Goal: Information Seeking & Learning: Learn about a topic

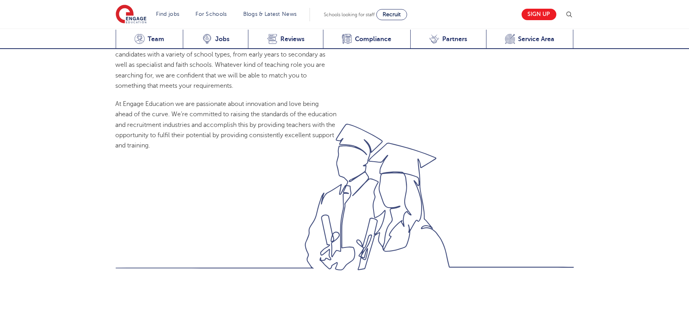
scroll to position [839, 0]
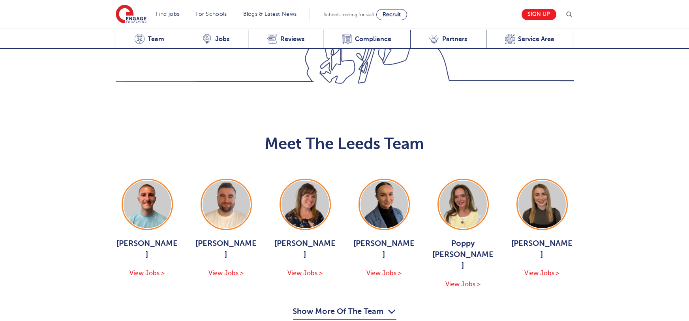
click at [388, 305] on icon "button" at bounding box center [392, 311] width 8 height 13
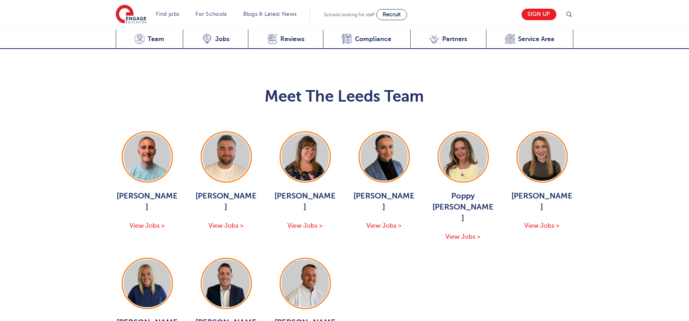
scroll to position [888, 0]
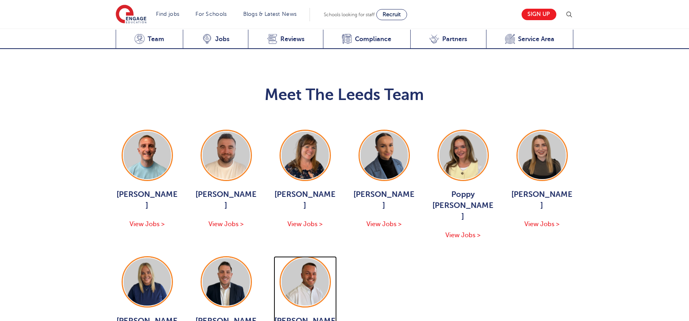
click at [310, 258] on img at bounding box center [304, 281] width 47 height 47
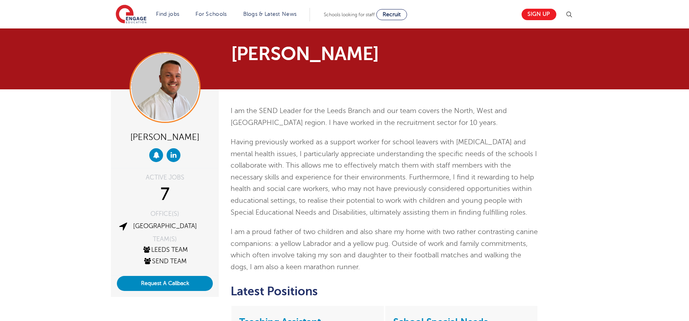
scroll to position [243, 0]
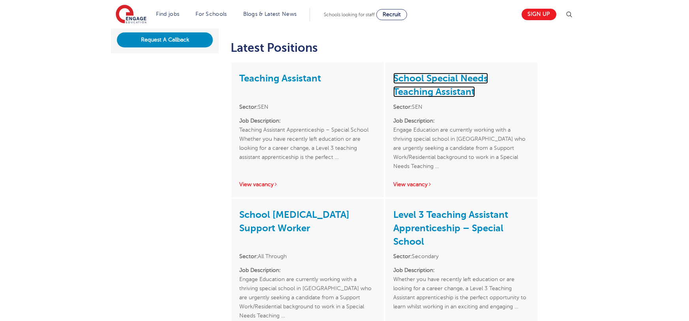
click at [429, 80] on link "School Special Needs Teaching Assistant" at bounding box center [440, 85] width 95 height 24
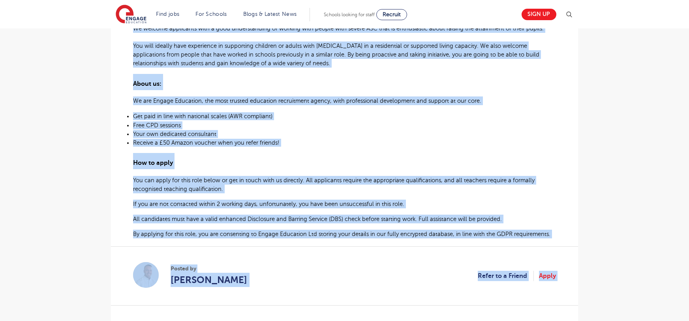
scroll to position [424, 0]
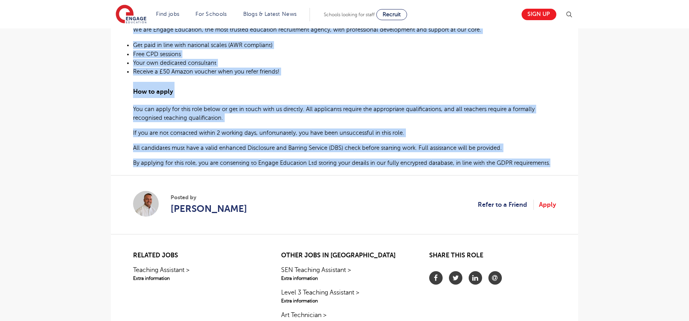
drag, startPoint x: 134, startPoint y: 110, endPoint x: 565, endPoint y: 154, distance: 432.6
click at [565, 154] on div "£21,731 - £26,716 Long Term SEN Leeds - Leeds Beginning 10/25 Engage Education …" at bounding box center [344, 1] width 454 height 477
copy div "Engage Education are currently working with a thriving special school in Stanni…"
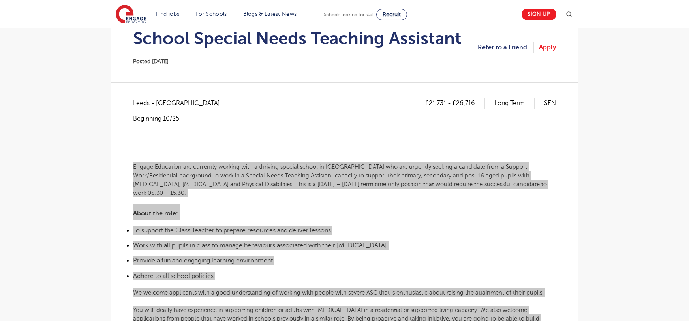
scroll to position [85, 0]
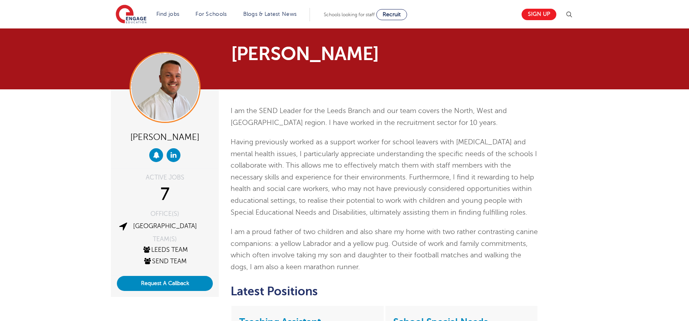
scroll to position [243, 0]
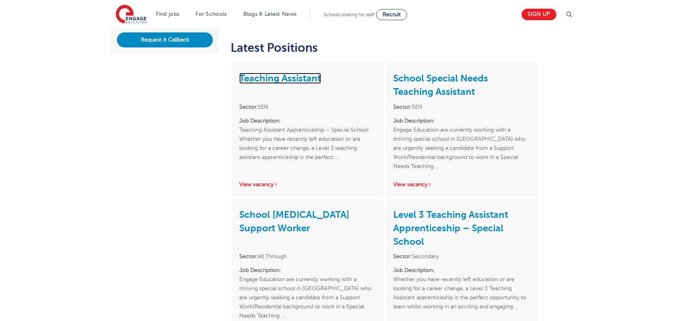
click at [307, 74] on link "Teaching Assistant" at bounding box center [280, 78] width 82 height 11
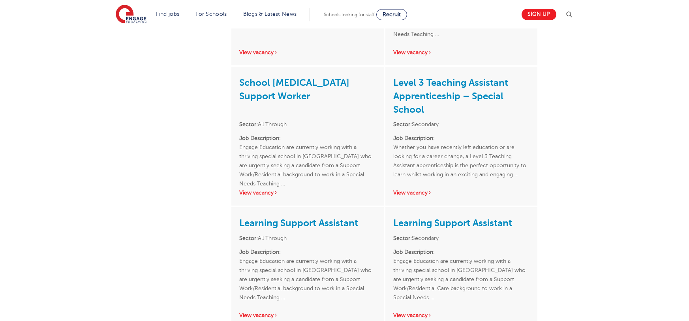
scroll to position [401, 0]
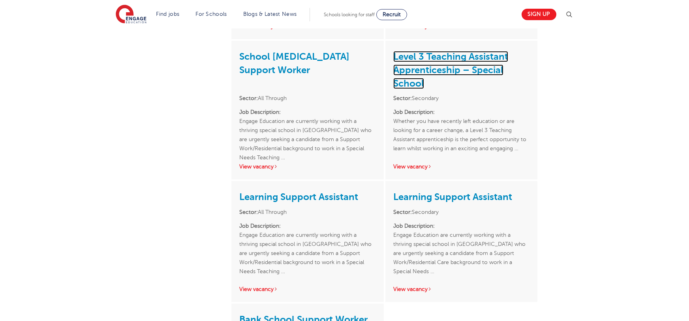
click at [428, 73] on link "Level 3 Teaching Assistant Apprenticeship – Special School" at bounding box center [450, 70] width 115 height 38
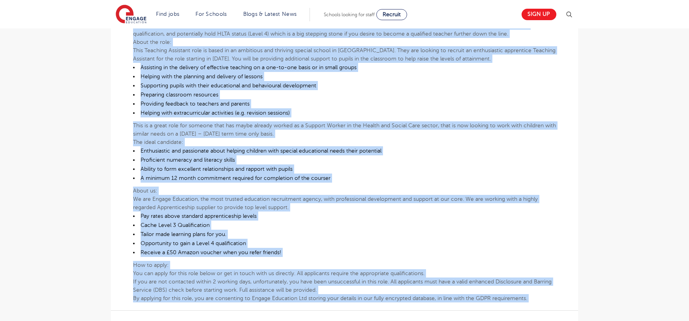
scroll to position [448, 0]
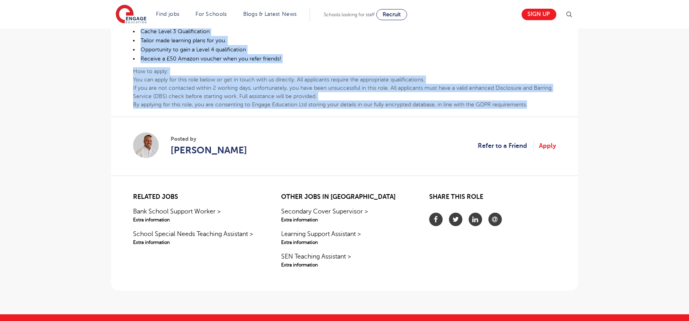
drag, startPoint x: 133, startPoint y: 146, endPoint x: 543, endPoint y: 99, distance: 412.4
copy div "Teaching Assistant Apprenticeship – Special School Whether you have recently le…"
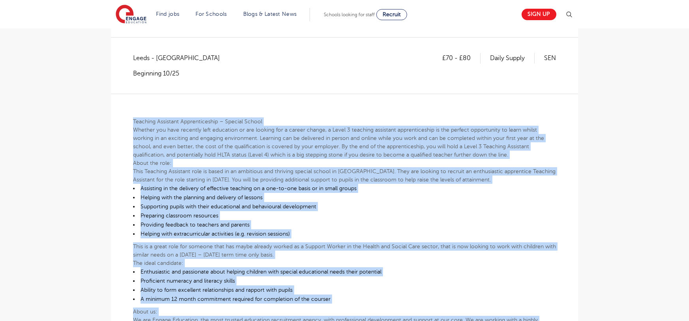
scroll to position [144, 0]
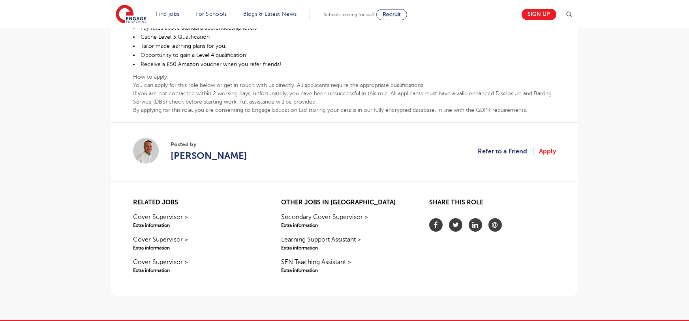
scroll to position [401, 0]
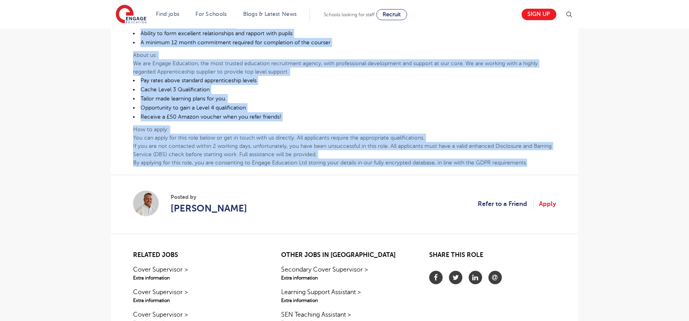
drag, startPoint x: 133, startPoint y: 141, endPoint x: 330, endPoint y: 154, distance: 197.8
click at [545, 159] on div "Whether you have recently left education or are looking for a career change, a …" at bounding box center [344, 6] width 423 height 320
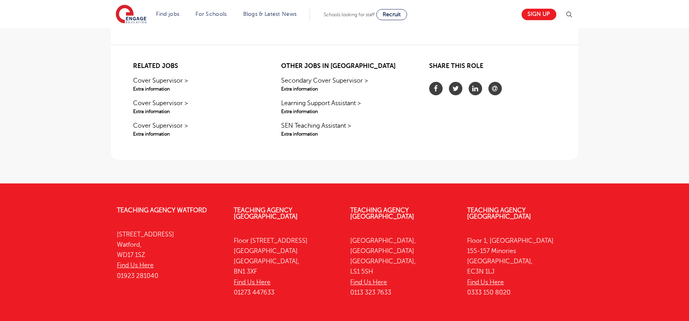
scroll to position [222, 0]
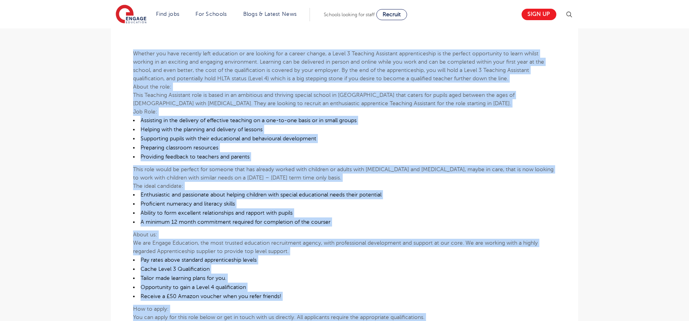
click at [410, 195] on li "Enthusiastic and passionate about helping children with special educational nee…" at bounding box center [344, 194] width 423 height 9
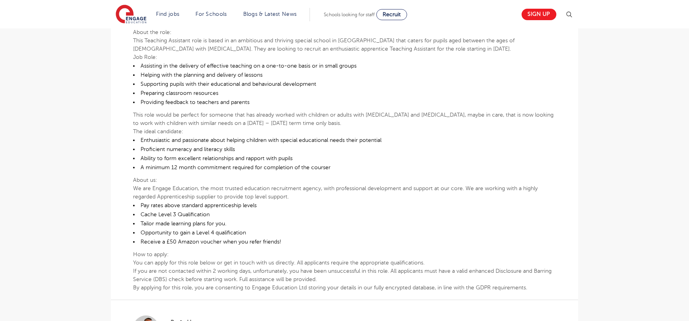
scroll to position [278, 0]
